Goal: Book appointment/travel/reservation

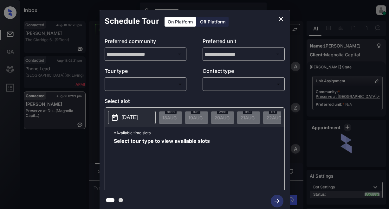
scroll to position [1330, 0]
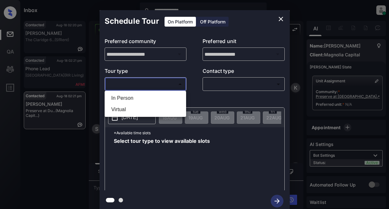
click at [133, 83] on body "**********" at bounding box center [194, 104] width 389 height 209
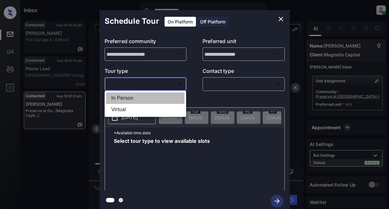
drag, startPoint x: 124, startPoint y: 97, endPoint x: 218, endPoint y: 85, distance: 93.9
click at [128, 97] on li "In Person" at bounding box center [145, 97] width 78 height 11
type input "********"
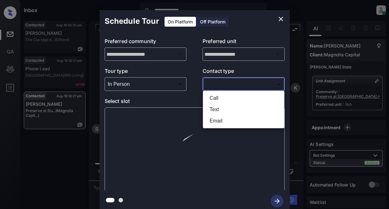
click at [222, 82] on body "**********" at bounding box center [194, 104] width 389 height 209
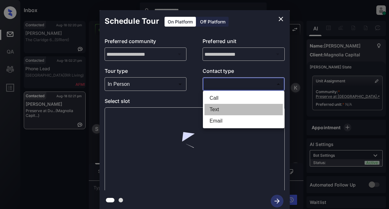
click at [214, 110] on li "Text" at bounding box center [243, 109] width 78 height 11
type input "****"
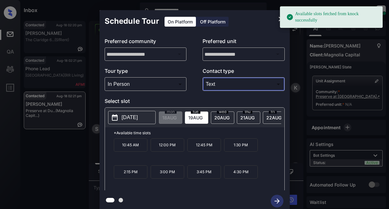
click at [138, 116] on p "[DATE]" at bounding box center [130, 118] width 16 height 8
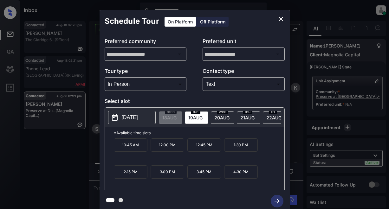
click at [125, 148] on p "10:45 AM" at bounding box center [131, 144] width 34 height 13
click at [282, 18] on icon "close" at bounding box center [281, 19] width 8 height 8
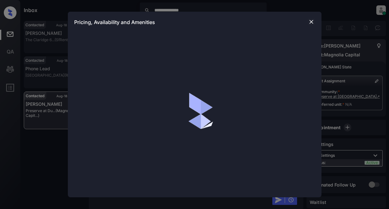
scroll to position [1298, 0]
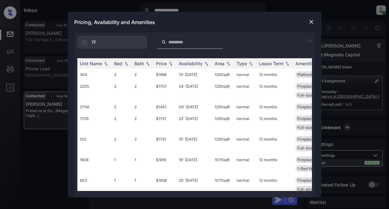
drag, startPoint x: 309, startPoint y: 40, endPoint x: 312, endPoint y: 37, distance: 3.8
click at [309, 40] on img at bounding box center [310, 41] width 8 height 8
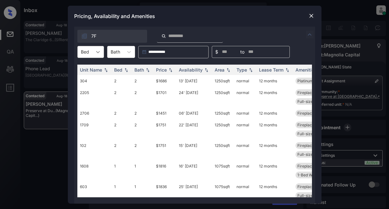
click at [96, 53] on icon at bounding box center [98, 52] width 6 height 6
drag, startPoint x: 87, startPoint y: 81, endPoint x: 135, endPoint y: 72, distance: 48.9
click at [88, 80] on div "2" at bounding box center [90, 78] width 27 height 11
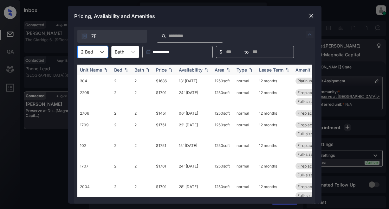
click at [164, 70] on div "Price" at bounding box center [161, 69] width 11 height 5
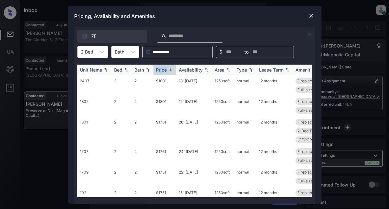
click at [164, 70] on div "Price" at bounding box center [161, 69] width 11 height 5
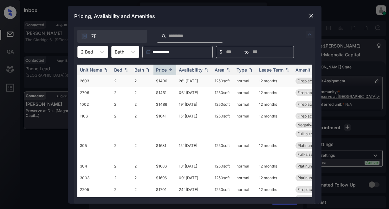
click at [160, 82] on td "$1436" at bounding box center [164, 81] width 23 height 12
drag, startPoint x: 160, startPoint y: 82, endPoint x: 254, endPoint y: 55, distance: 98.2
click at [161, 81] on td "$1436" at bounding box center [164, 81] width 23 height 12
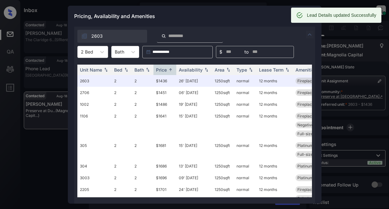
click at [313, 16] on div "Lead Details updated Successfully" at bounding box center [341, 15] width 69 height 11
drag, startPoint x: 222, startPoint y: 15, endPoint x: 229, endPoint y: 14, distance: 6.7
click at [224, 14] on div "Pricing, Availability and Amenities" at bounding box center [194, 16] width 253 height 21
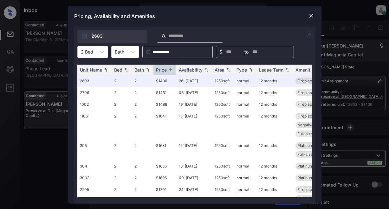
click at [312, 14] on img at bounding box center [311, 16] width 6 height 6
